Goal: Task Accomplishment & Management: Use online tool/utility

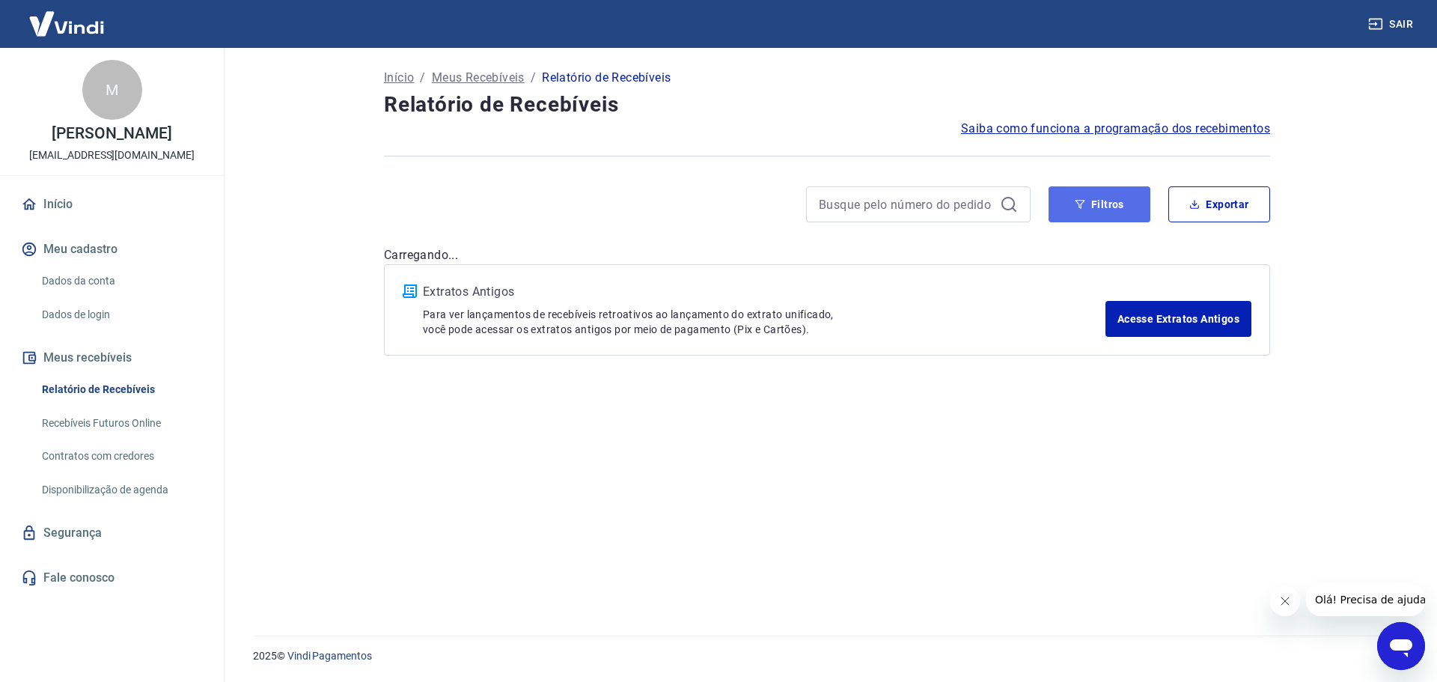
click at [1129, 213] on button "Filtros" at bounding box center [1099, 204] width 102 height 36
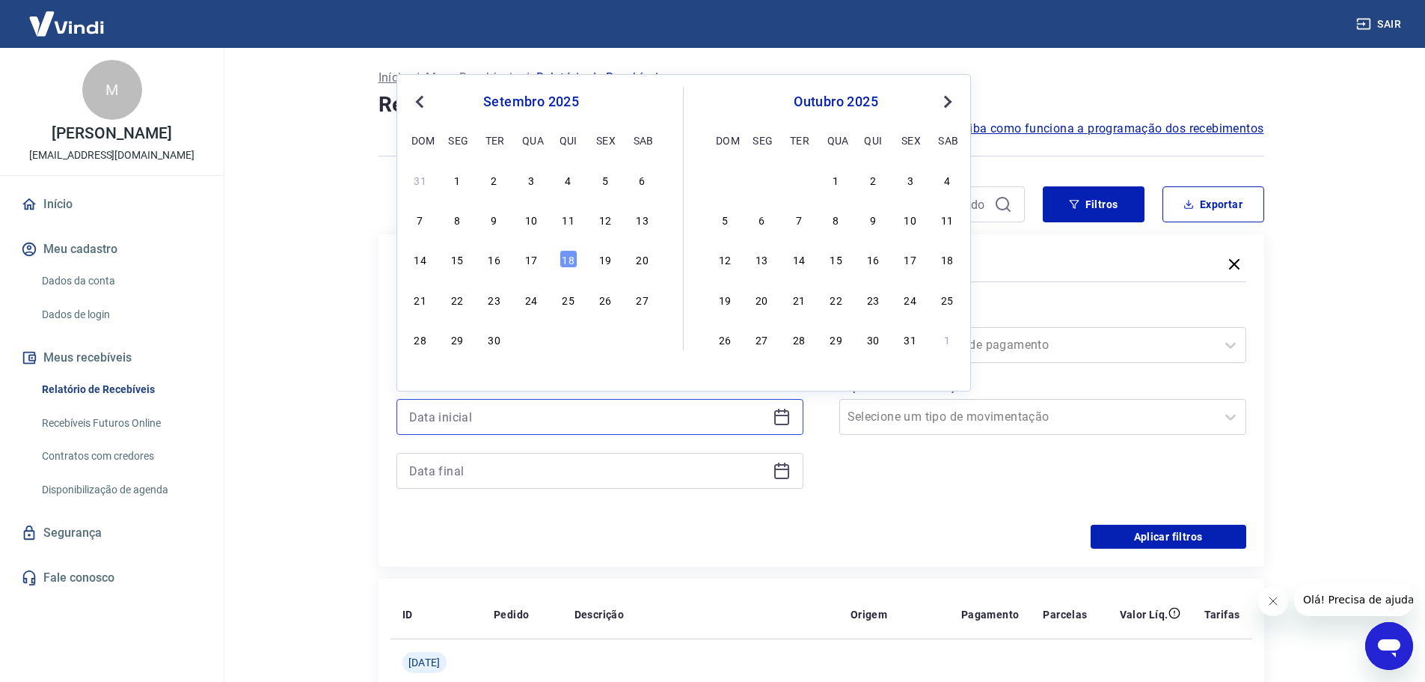
click at [519, 421] on input at bounding box center [588, 417] width 358 height 22
click at [564, 257] on div "18" at bounding box center [569, 259] width 18 height 18
type input "[DATE]"
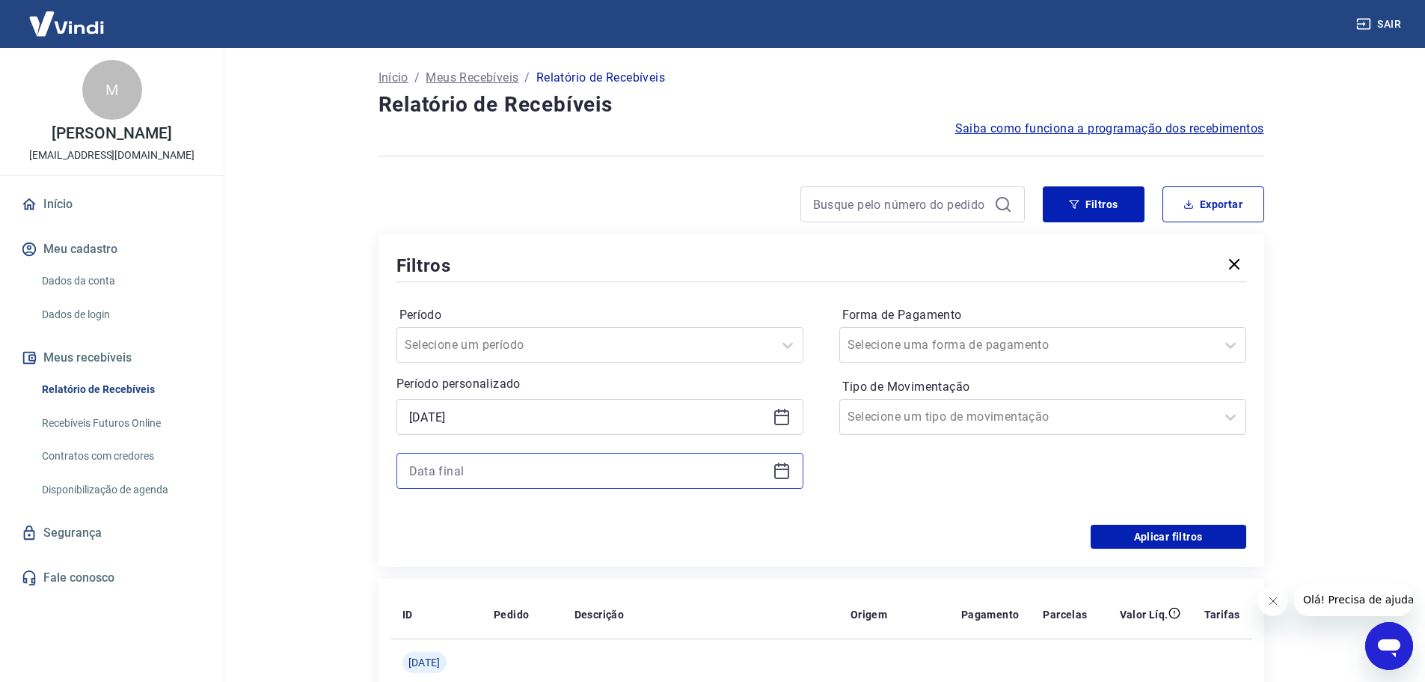
click at [504, 468] on input at bounding box center [588, 470] width 358 height 22
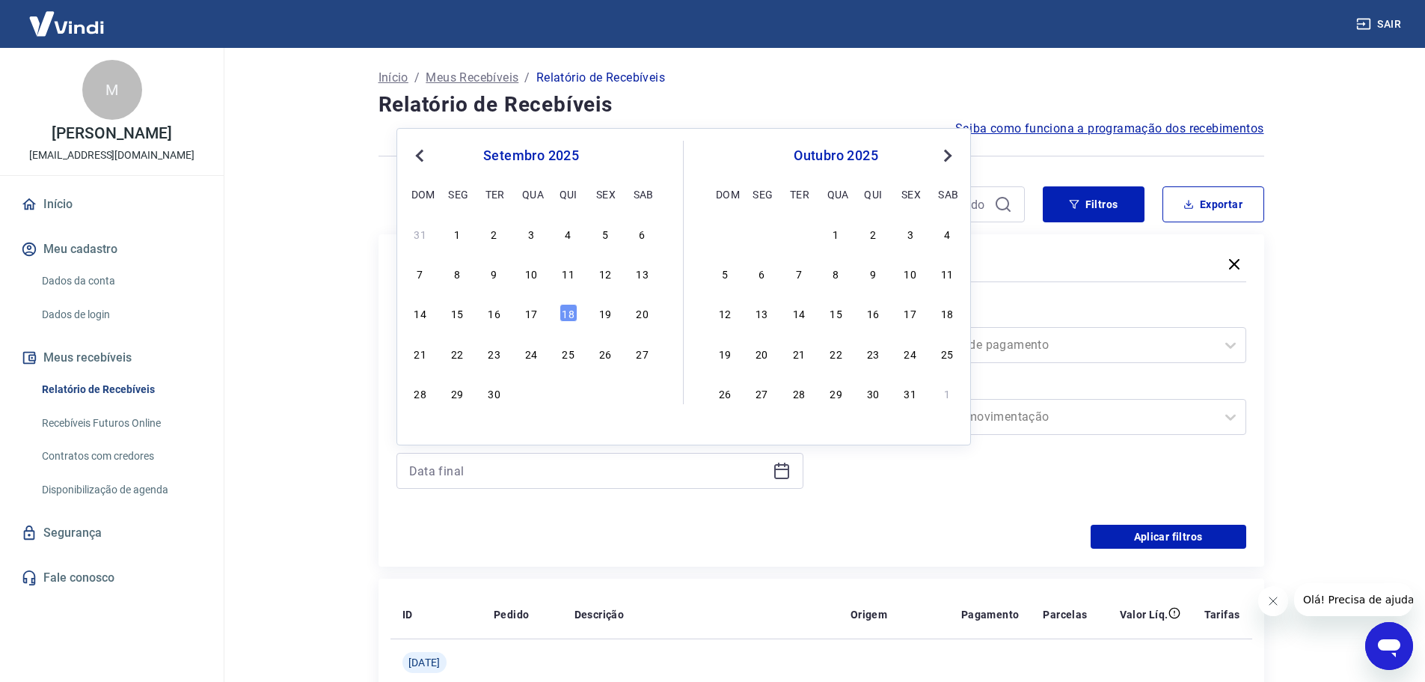
click at [557, 311] on div "14 15 16 17 18 19 20" at bounding box center [531, 313] width 244 height 22
click at [566, 312] on div "18" at bounding box center [569, 313] width 18 height 18
type input "[DATE]"
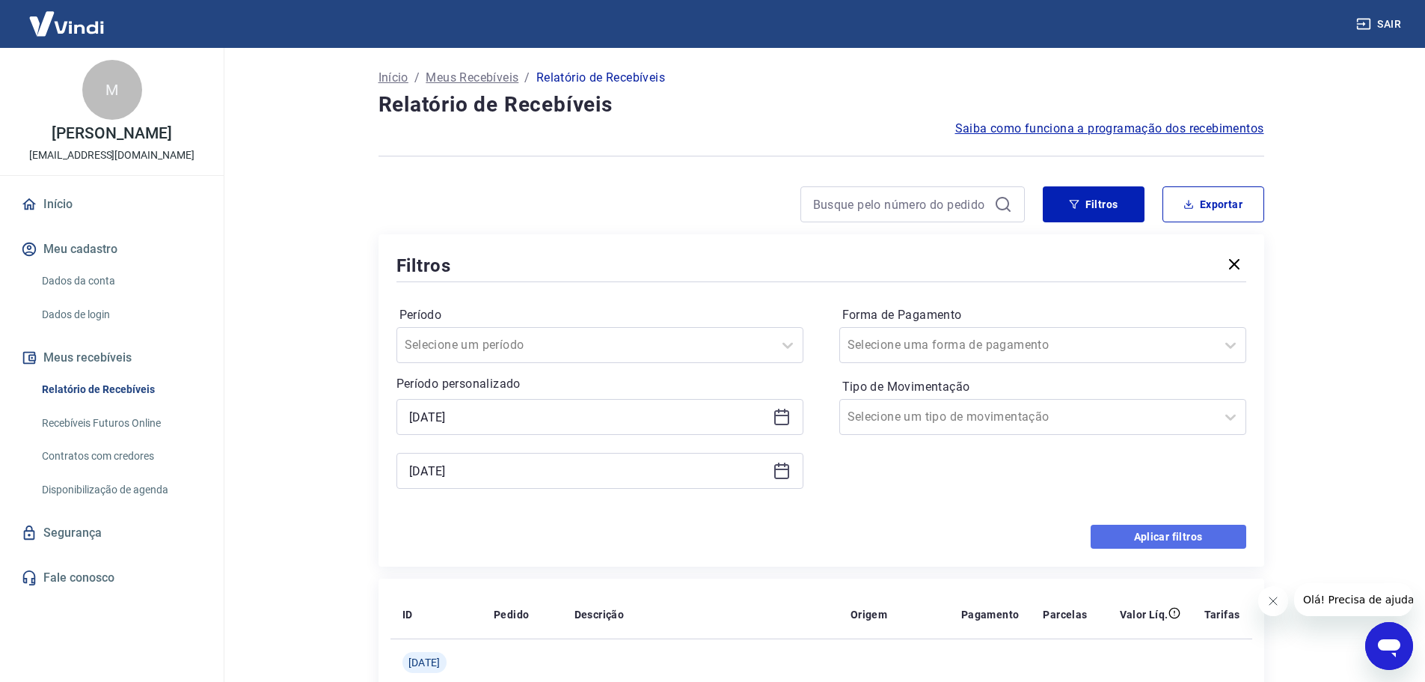
click at [1091, 533] on button "Aplicar filtros" at bounding box center [1169, 537] width 156 height 24
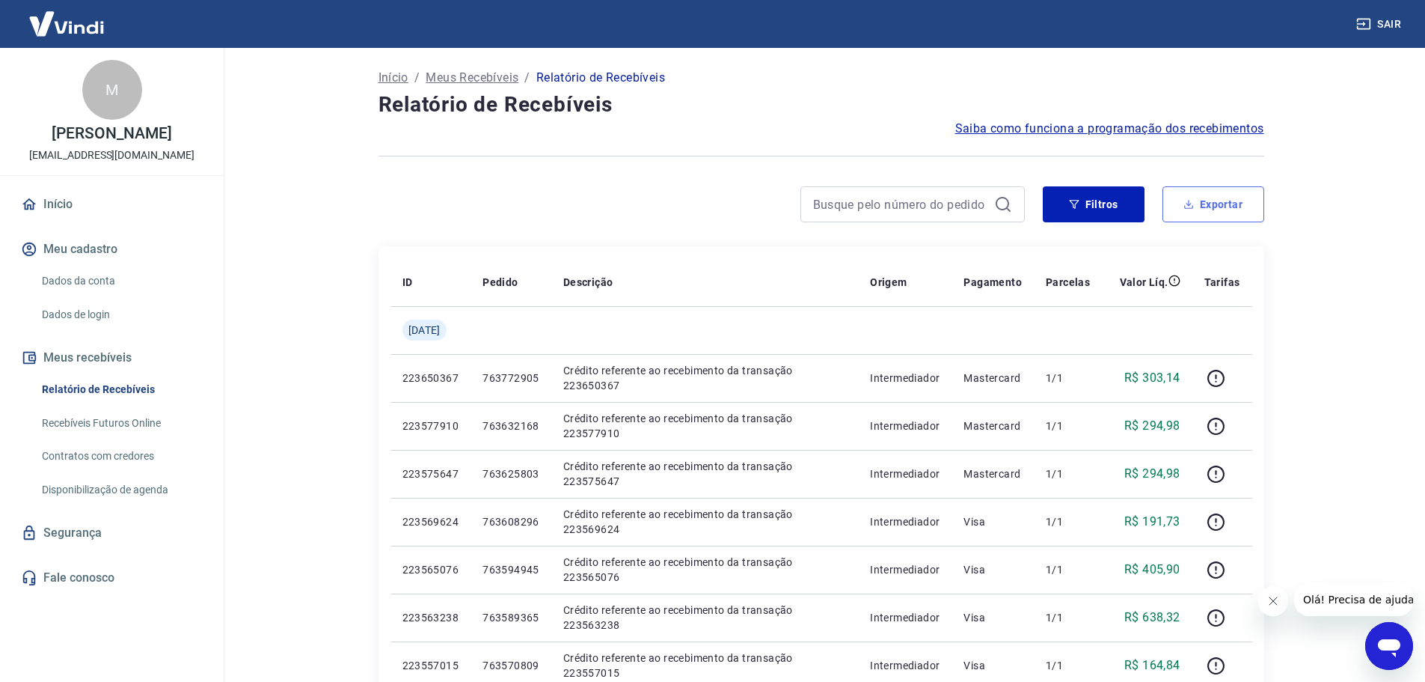
click at [1219, 211] on button "Exportar" at bounding box center [1214, 204] width 102 height 36
type input "[DATE]"
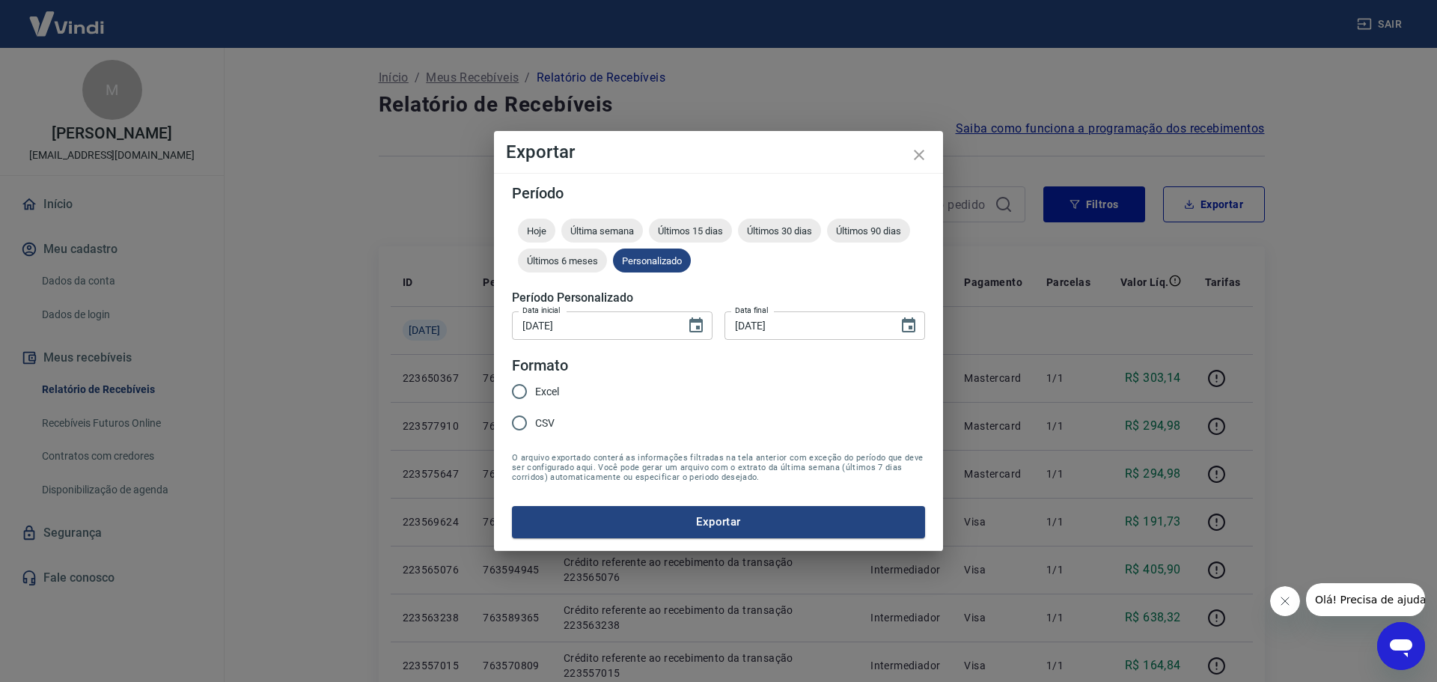
click at [536, 392] on span "Excel" at bounding box center [547, 392] width 24 height 16
click at [535, 392] on input "Excel" at bounding box center [519, 391] width 31 height 31
radio input "true"
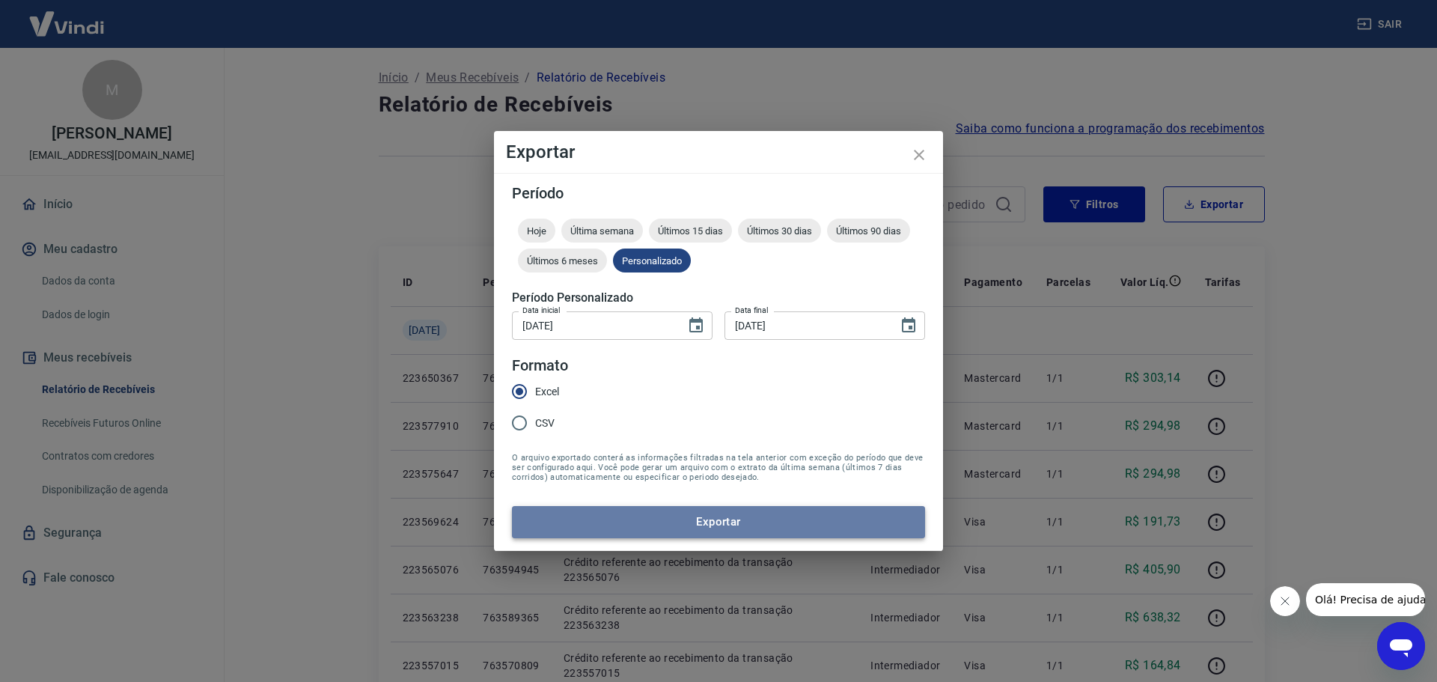
click at [643, 516] on button "Exportar" at bounding box center [718, 521] width 413 height 31
